Goal: Transaction & Acquisition: Purchase product/service

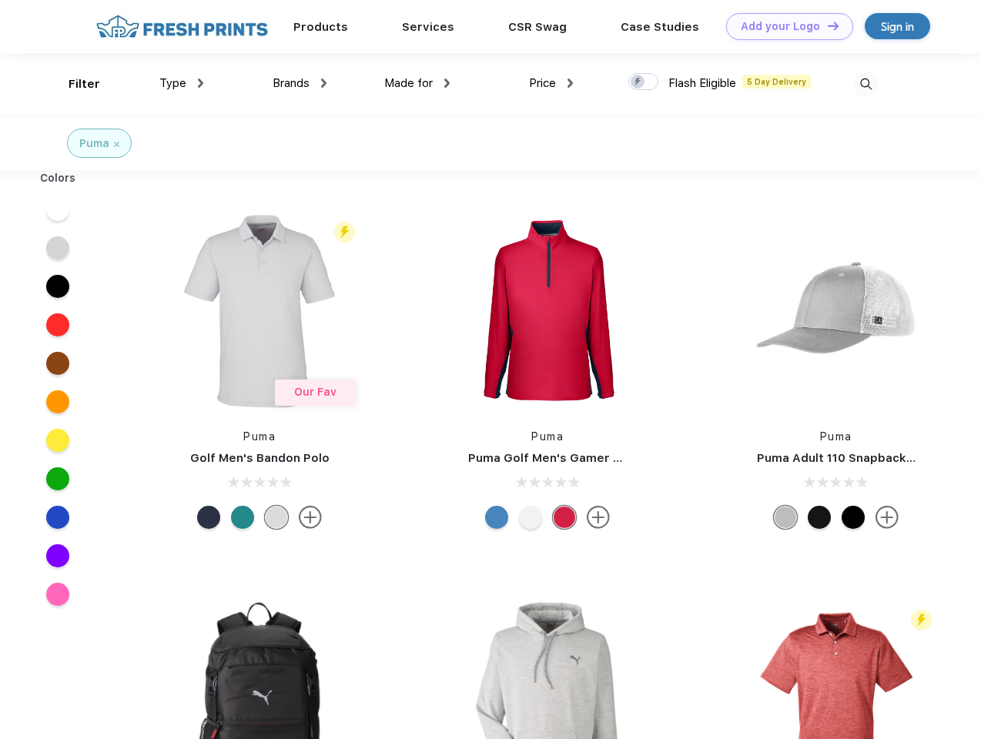
click at [784, 26] on link "Add your Logo Design Tool" at bounding box center [789, 26] width 127 height 27
click at [0, 0] on div "Design Tool" at bounding box center [0, 0] width 0 height 0
click at [826, 25] on link "Add your Logo Design Tool" at bounding box center [789, 26] width 127 height 27
click at [74, 84] on div "Filter" at bounding box center [85, 84] width 32 height 18
click at [182, 83] on span "Type" at bounding box center [172, 83] width 27 height 14
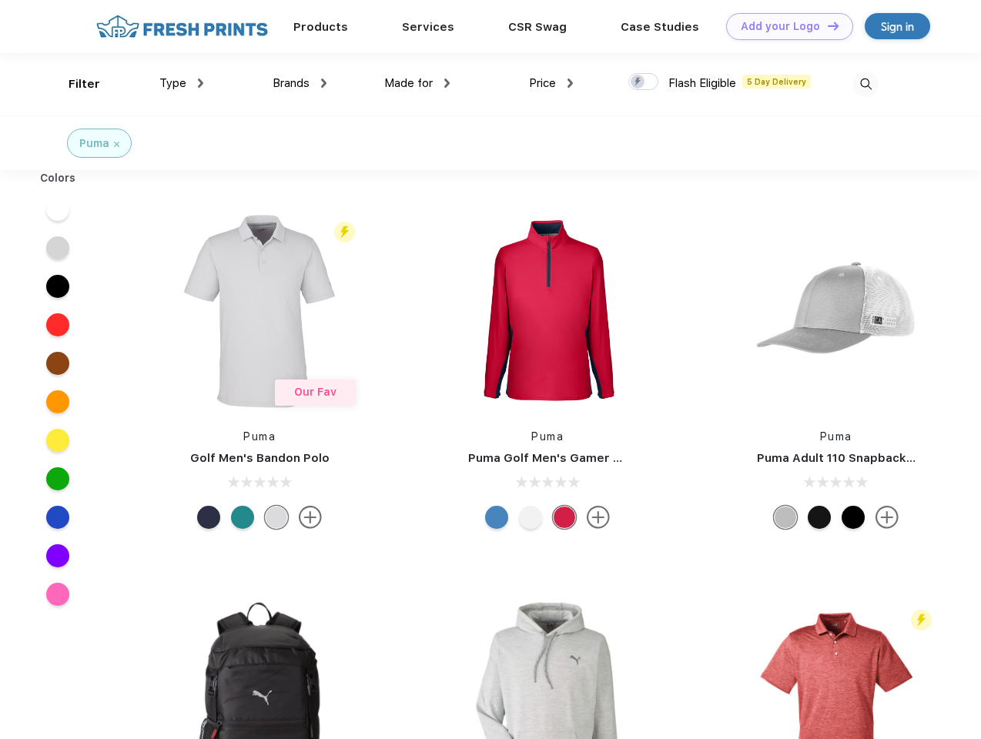
click at [299, 83] on span "Brands" at bounding box center [290, 83] width 37 height 14
click at [417, 83] on span "Made for" at bounding box center [408, 83] width 48 height 14
click at [551, 83] on span "Price" at bounding box center [542, 83] width 27 height 14
click at [643, 82] on div at bounding box center [643, 81] width 30 height 17
click at [638, 82] on input "checkbox" at bounding box center [633, 77] width 10 height 10
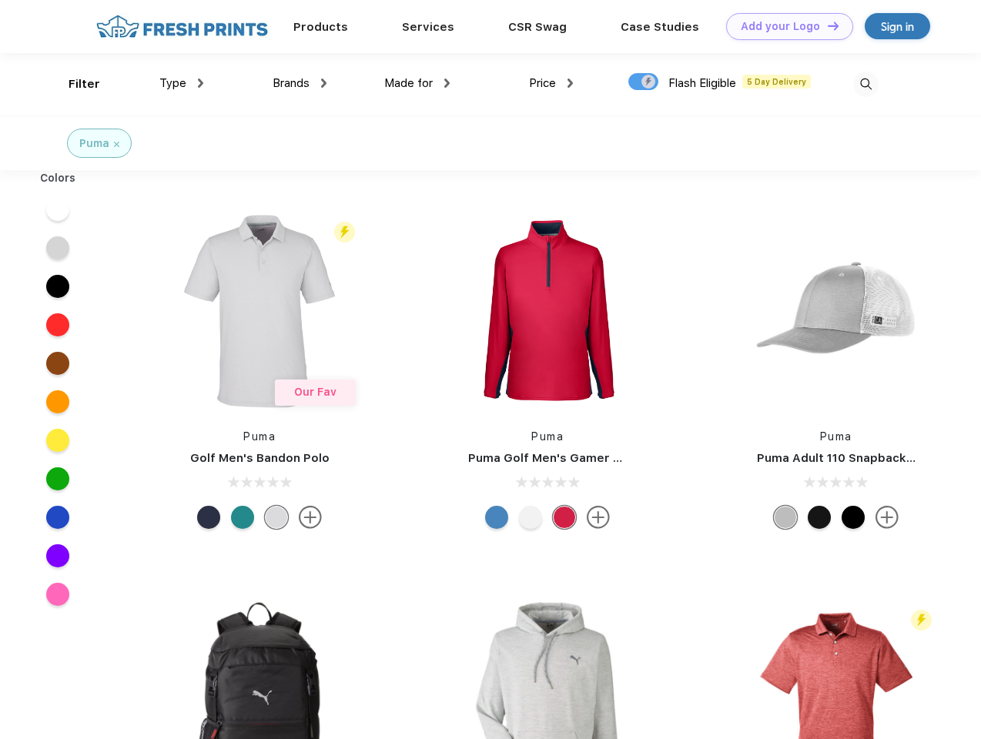
click at [865, 84] on img at bounding box center [865, 84] width 25 height 25
